Goal: Task Accomplishment & Management: Use online tool/utility

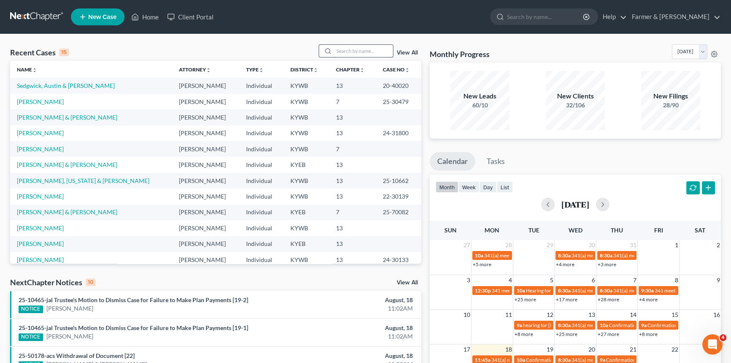
click at [340, 49] on input "search" at bounding box center [363, 51] width 59 height 12
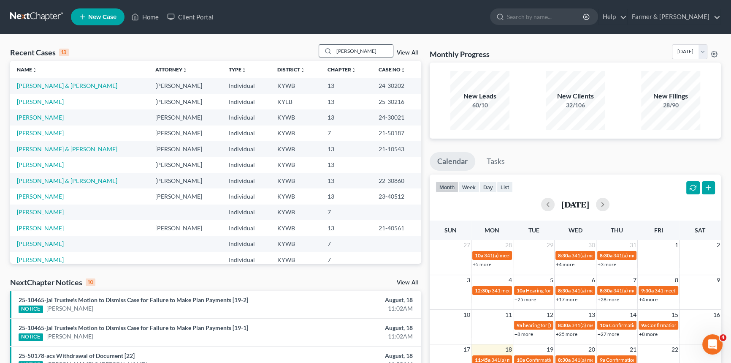
type input "[PERSON_NAME]"
click at [35, 99] on link "[PERSON_NAME]" at bounding box center [40, 101] width 47 height 7
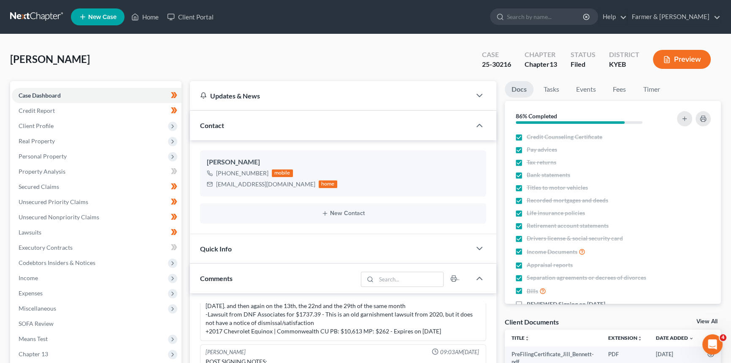
scroll to position [269, 0]
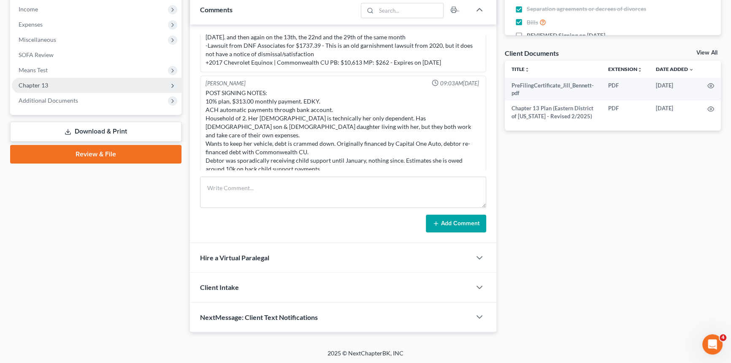
click at [50, 85] on span "Chapter 13" at bounding box center [97, 85] width 170 height 15
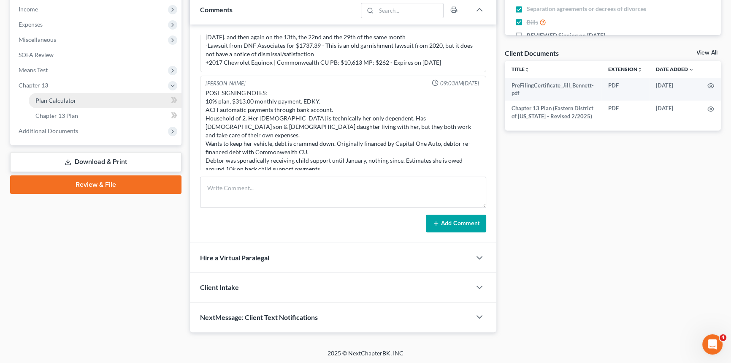
click at [61, 100] on span "Plan Calculator" at bounding box center [55, 100] width 41 height 7
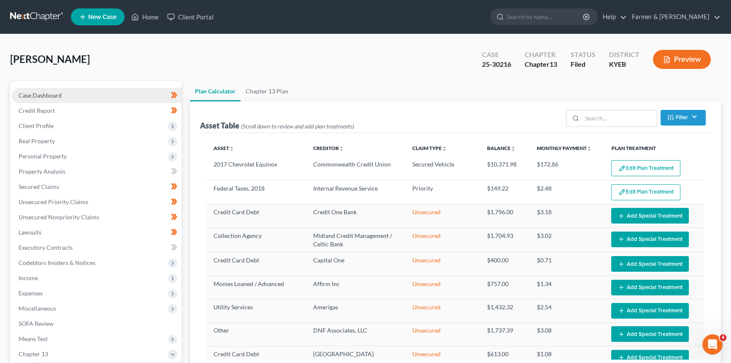
select select "59"
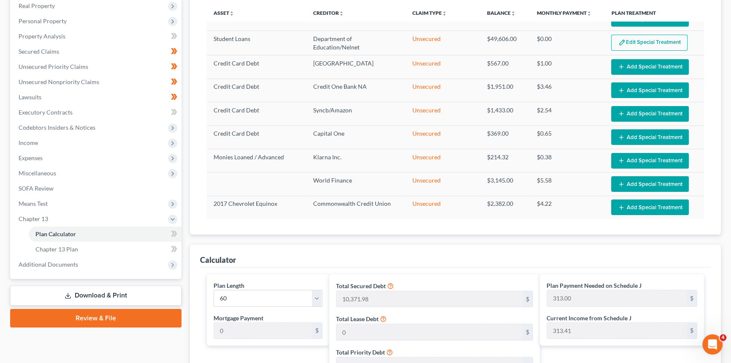
scroll to position [115, 0]
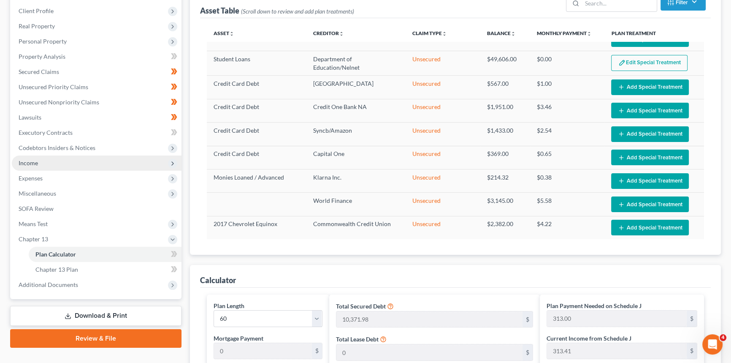
click at [38, 164] on span "Income" at bounding box center [28, 162] width 19 height 7
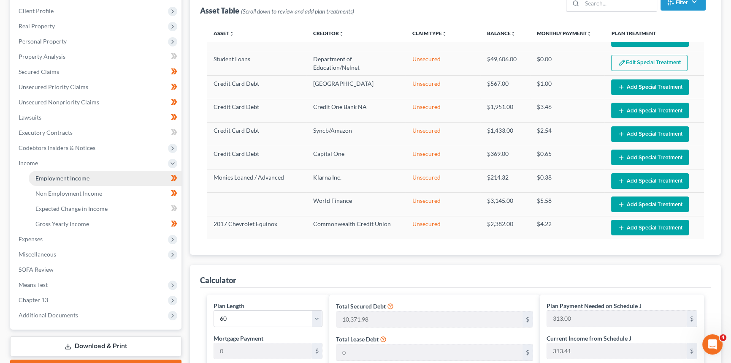
click at [49, 174] on span "Employment Income" at bounding box center [62, 177] width 54 height 7
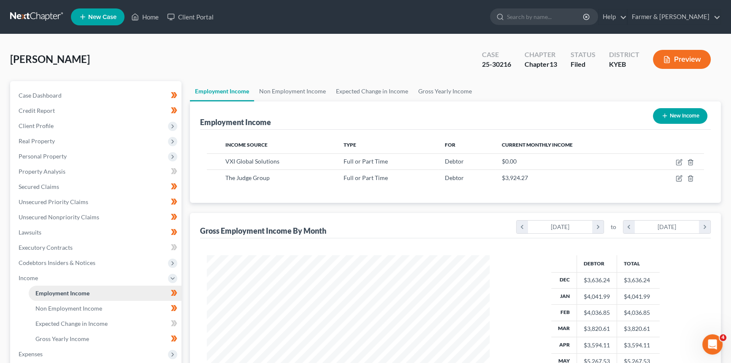
scroll to position [151, 300]
click at [36, 141] on span "Real Property" at bounding box center [37, 140] width 36 height 7
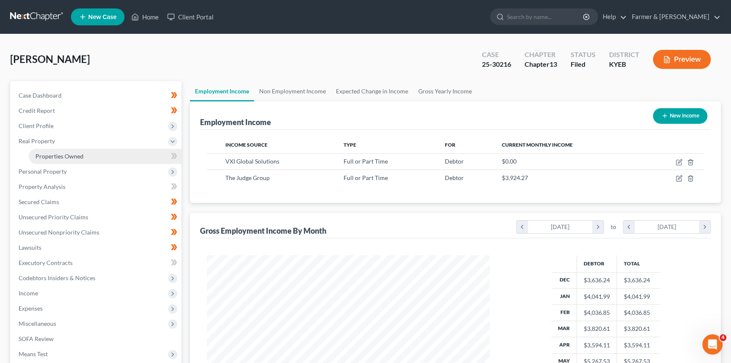
click at [46, 155] on span "Properties Owned" at bounding box center [59, 155] width 48 height 7
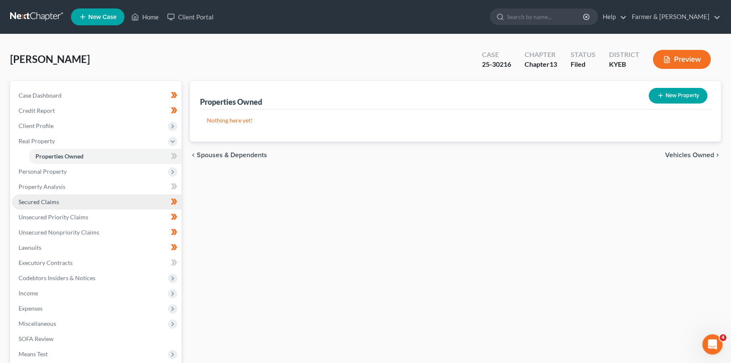
click at [46, 199] on span "Secured Claims" at bounding box center [39, 201] width 41 height 7
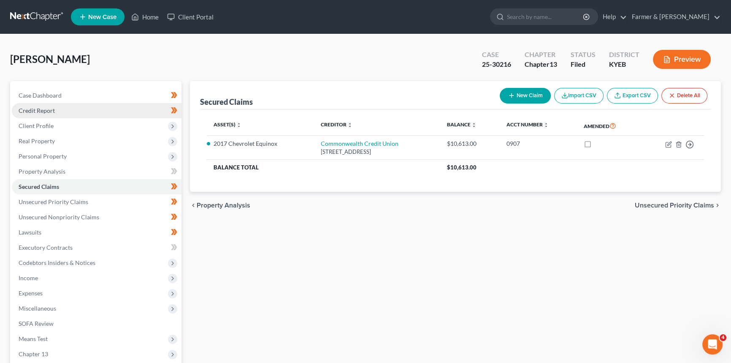
click at [44, 109] on span "Credit Report" at bounding box center [37, 110] width 36 height 7
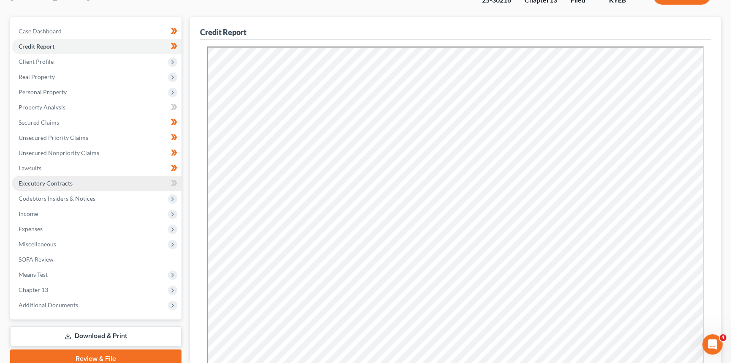
scroll to position [76, 0]
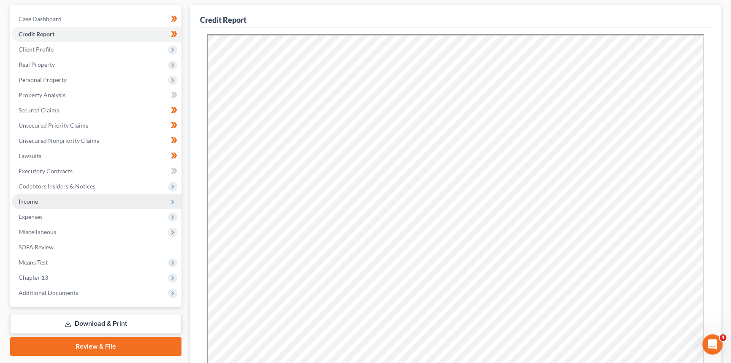
click at [56, 199] on span "Income" at bounding box center [97, 201] width 170 height 15
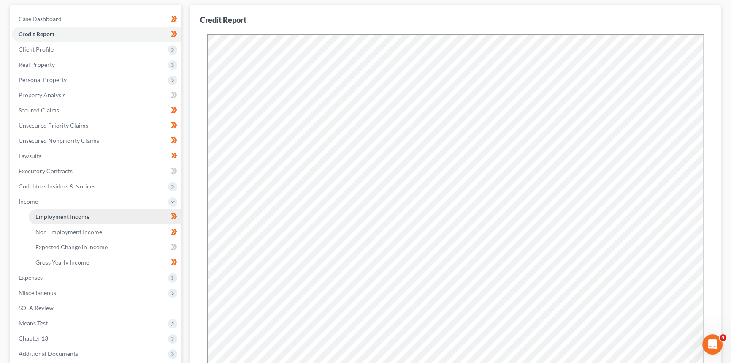
click at [58, 215] on span "Employment Income" at bounding box center [62, 216] width 54 height 7
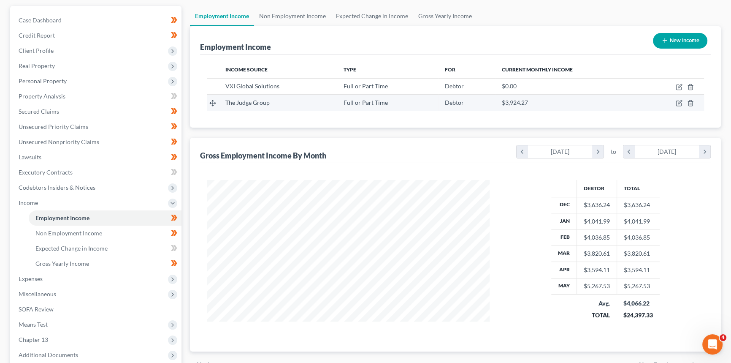
scroll to position [76, 0]
